Goal: Find specific page/section: Find specific page/section

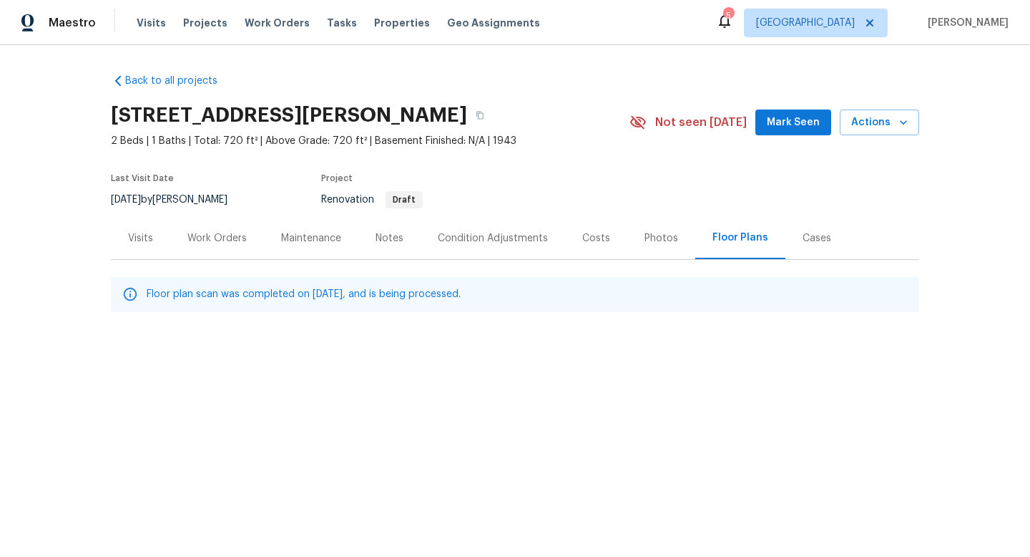
click at [132, 302] on div at bounding box center [130, 294] width 16 height 26
click at [136, 296] on icon at bounding box center [130, 294] width 16 height 16
click at [198, 285] on div "Floor plan scan was completed on Aug 21, 2025, and is being processed." at bounding box center [304, 294] width 314 height 26
click at [394, 237] on div "Notes" at bounding box center [390, 238] width 28 height 14
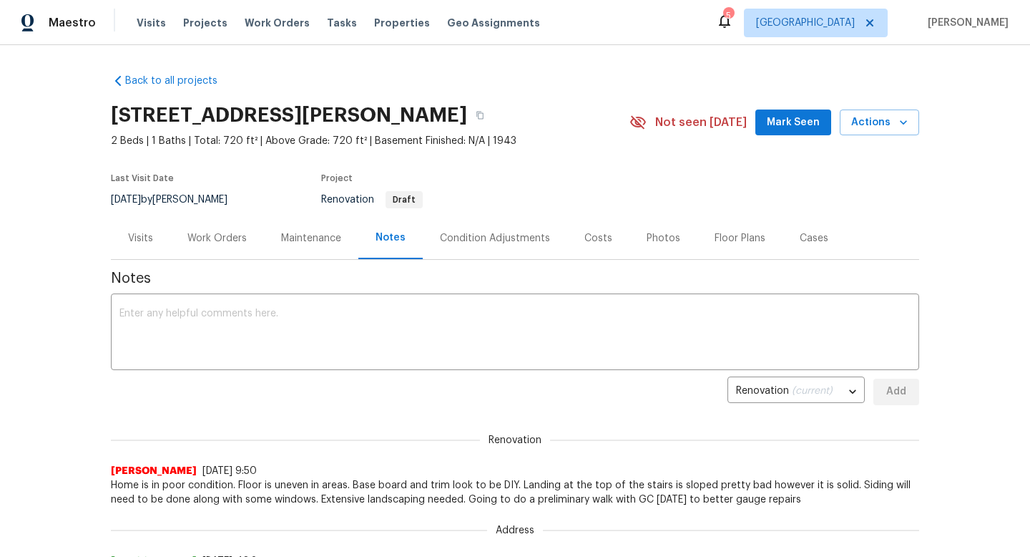
click at [734, 244] on div "Floor Plans" at bounding box center [740, 238] width 51 height 14
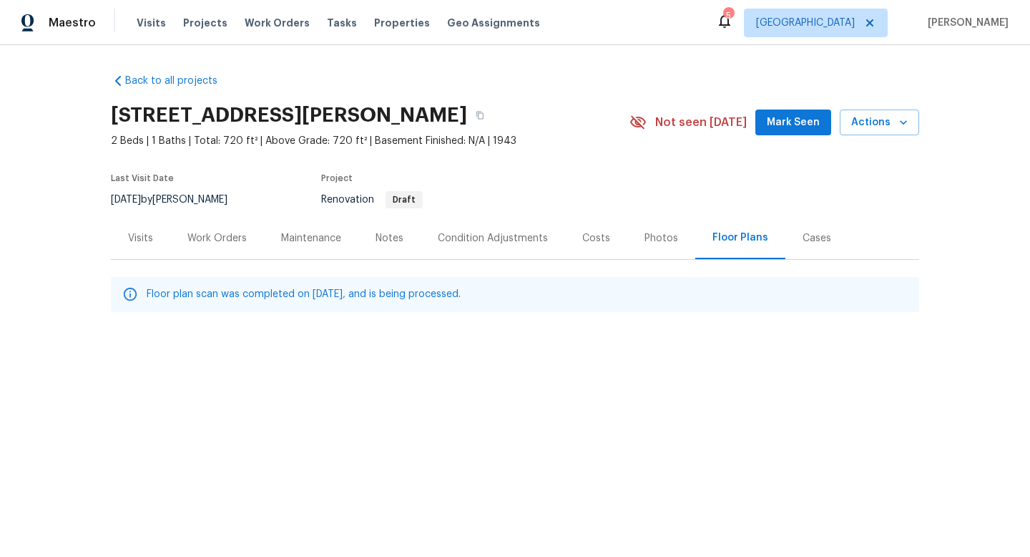
click at [330, 295] on p "Floor plan scan was completed on Aug 21, 2025, and is being processed." at bounding box center [304, 294] width 314 height 15
click at [125, 296] on icon at bounding box center [130, 294] width 13 height 13
click at [132, 293] on icon at bounding box center [130, 294] width 16 height 16
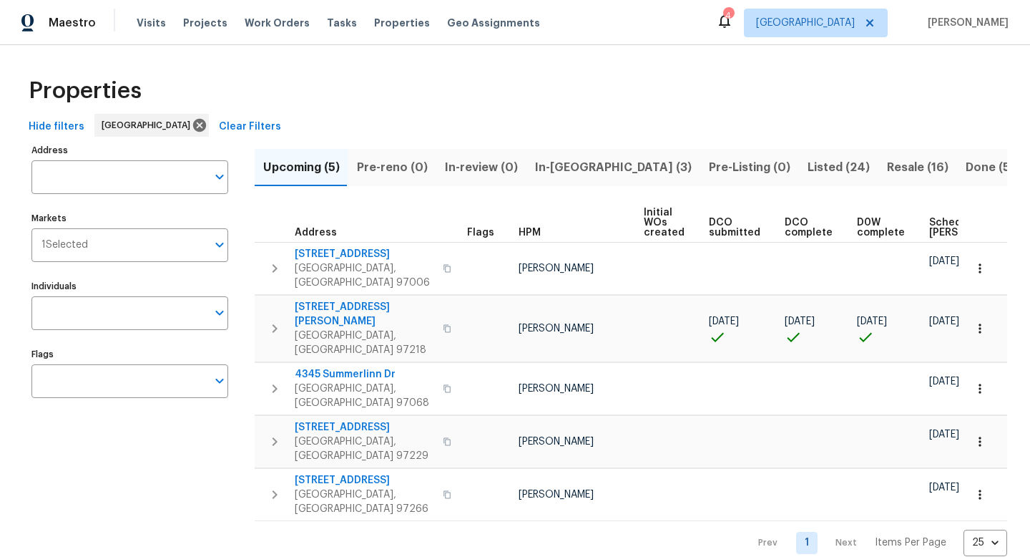
scroll to position [0, 157]
